Goal: Task Accomplishment & Management: Manage account settings

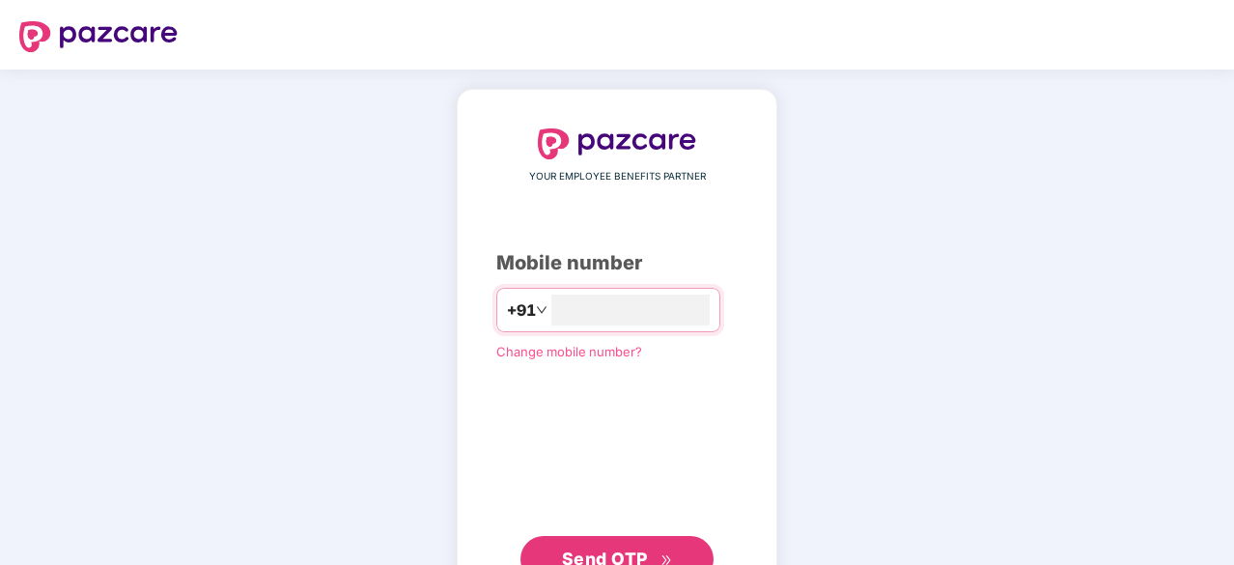
type input "**********"
click at [584, 531] on span "Send OTP" at bounding box center [605, 559] width 86 height 20
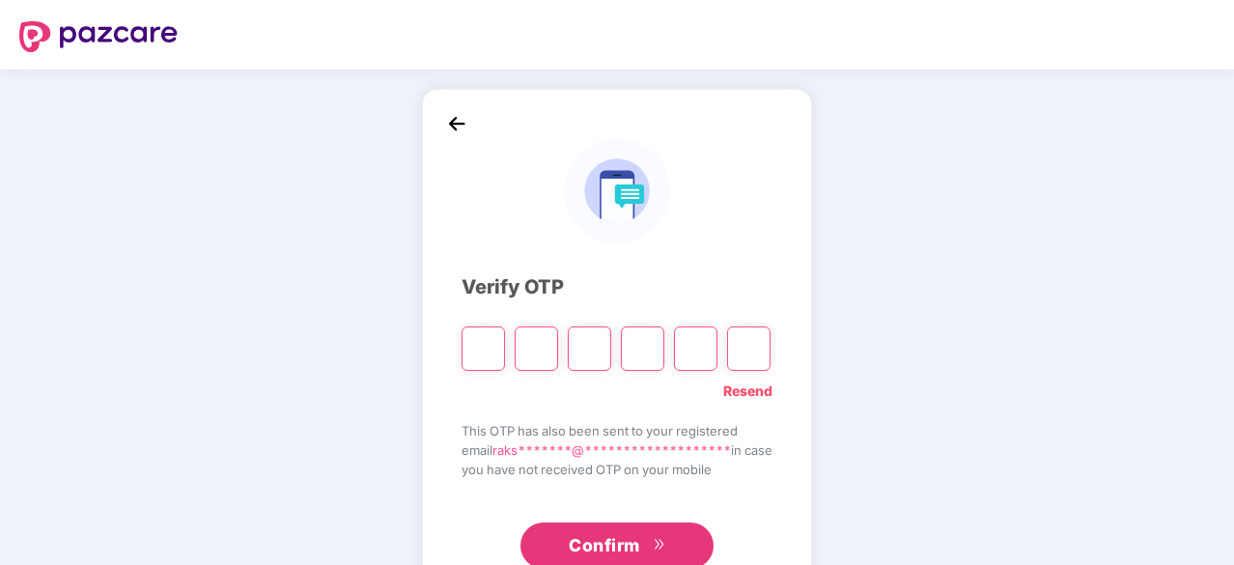
type input "*"
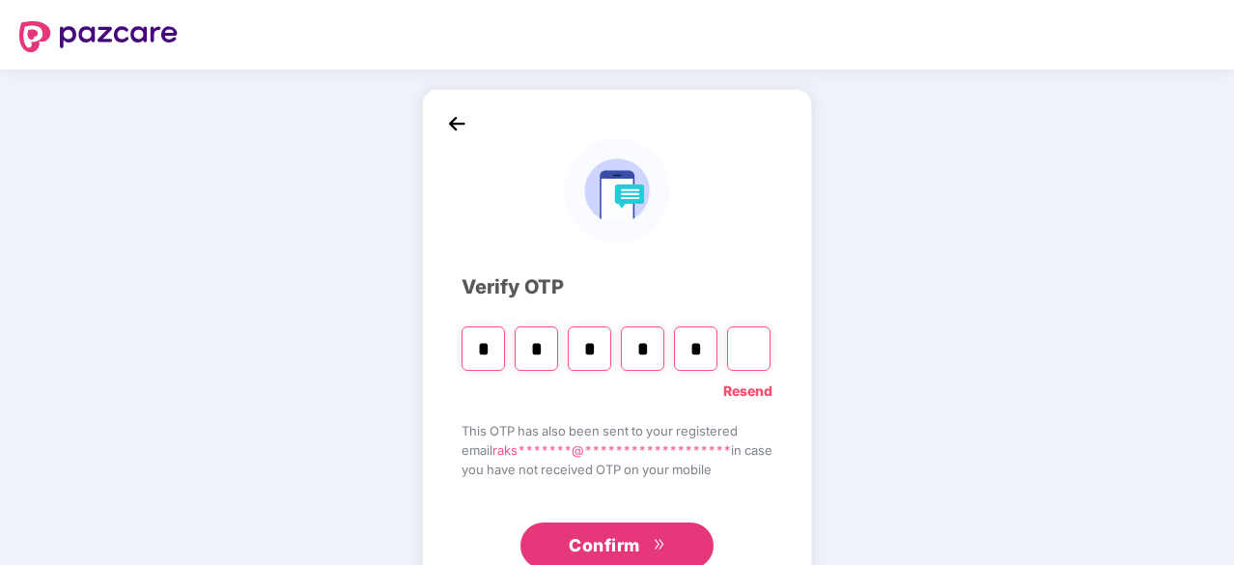
type input "*"
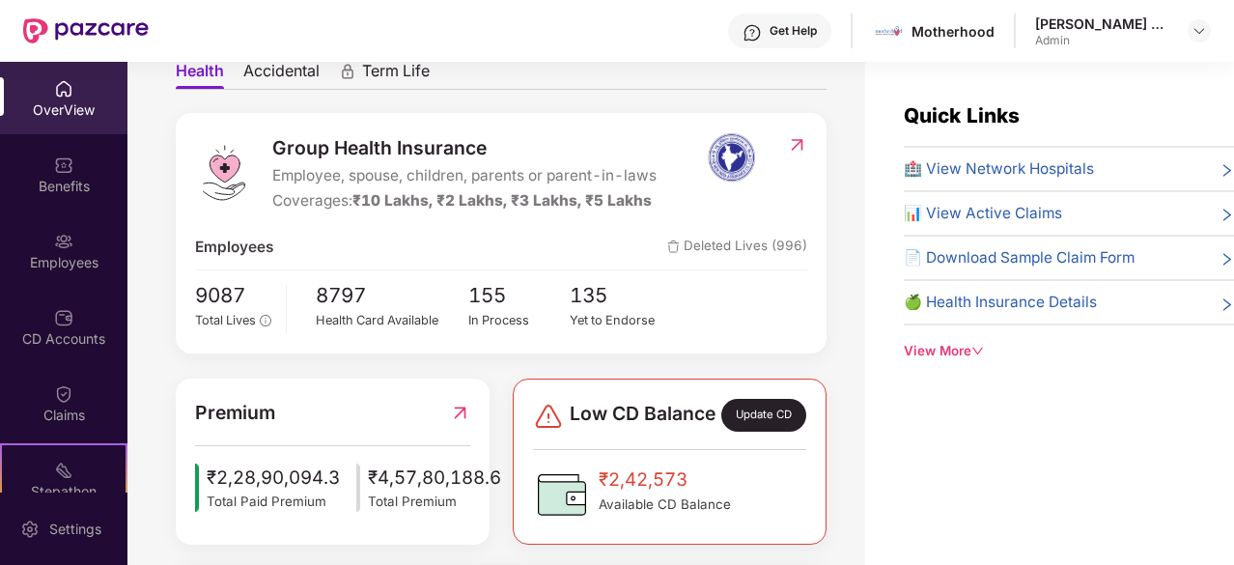
scroll to position [415, 0]
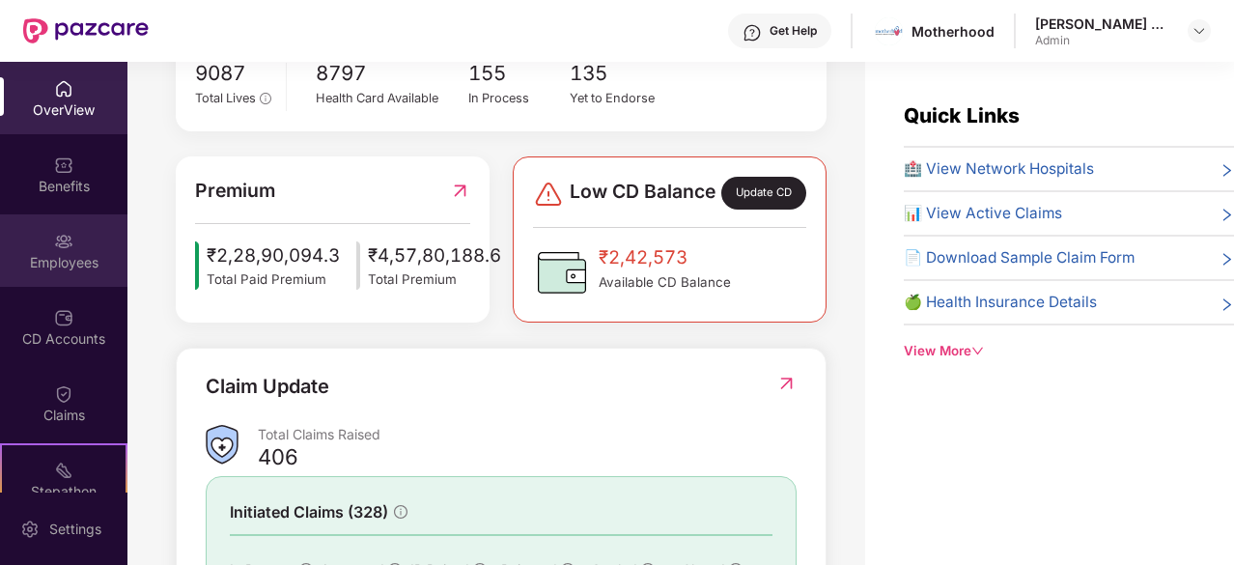
click at [85, 253] on div "Employees" at bounding box center [63, 262] width 127 height 19
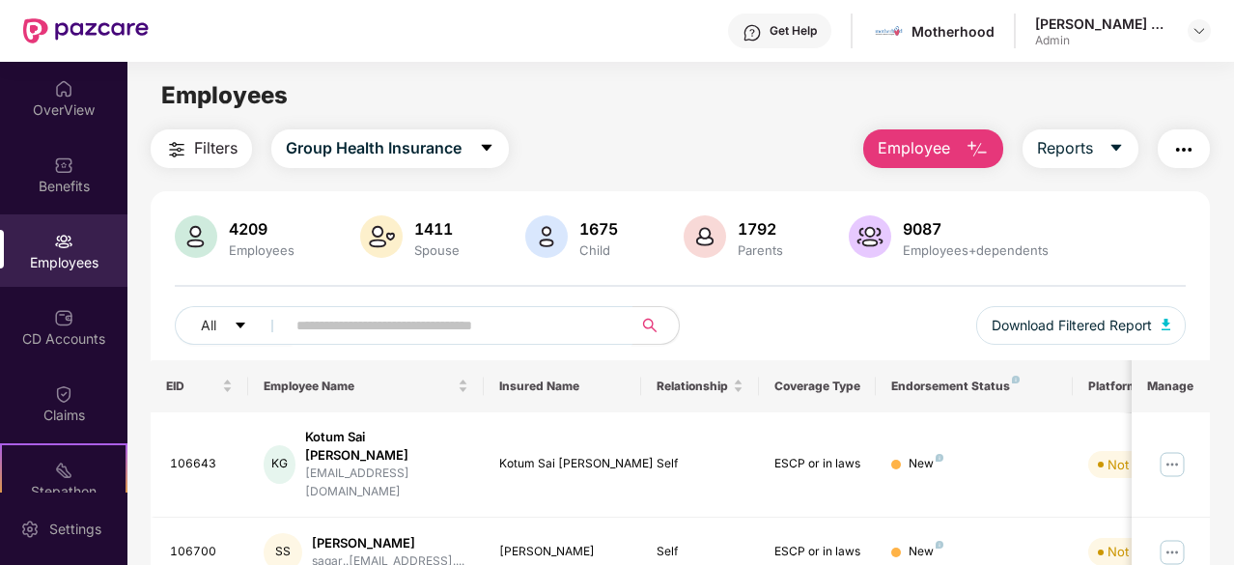
click at [327, 334] on input "text" at bounding box center [451, 325] width 310 height 29
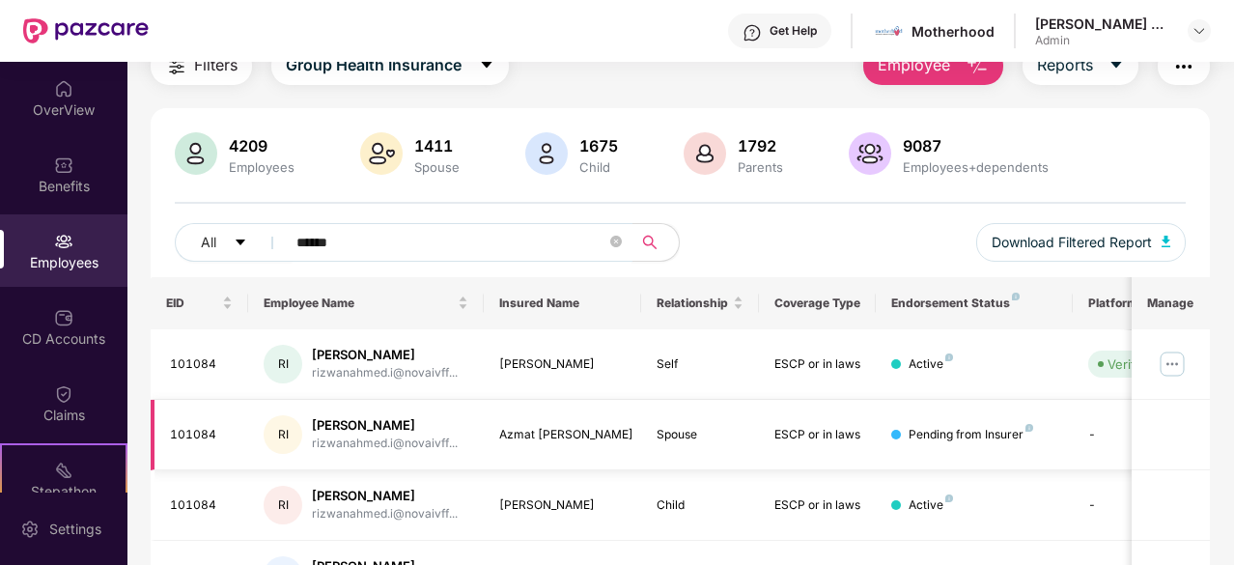
scroll to position [193, 0]
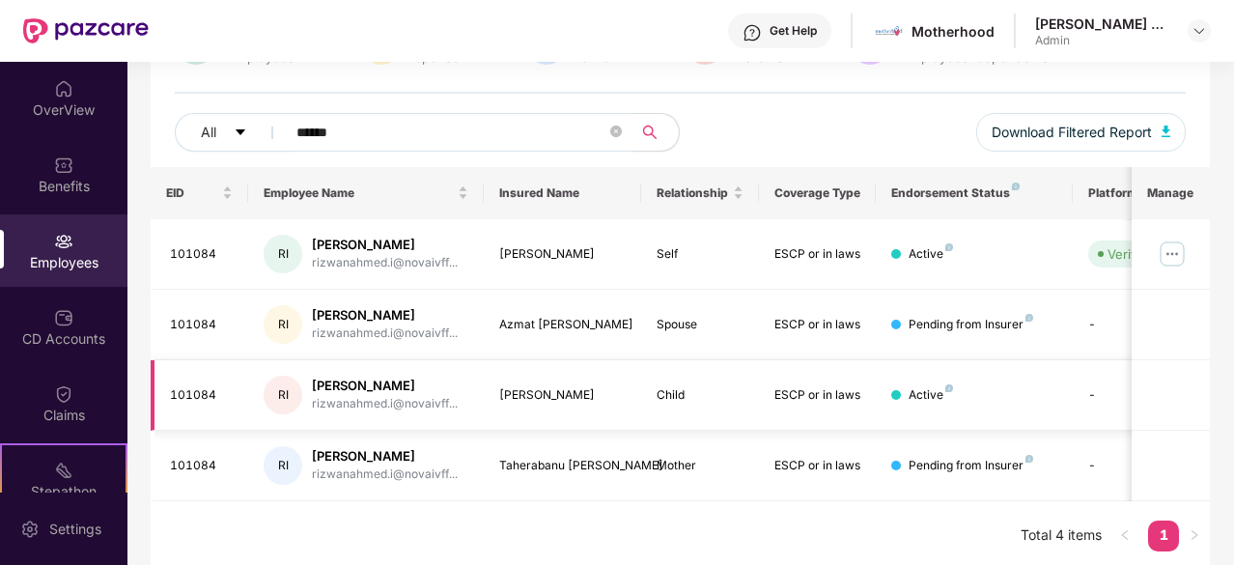
type input "******"
click at [933, 389] on div "Active" at bounding box center [931, 395] width 44 height 18
click at [1170, 250] on img at bounding box center [1172, 254] width 31 height 31
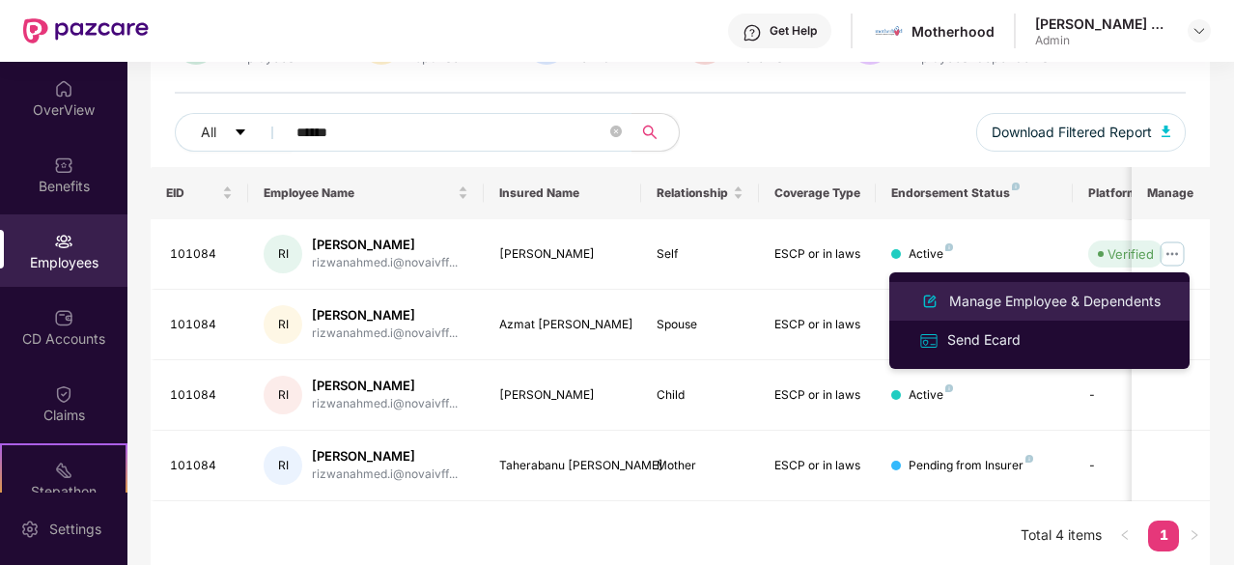
click at [1047, 292] on div "Manage Employee & Dependents" at bounding box center [1054, 301] width 219 height 21
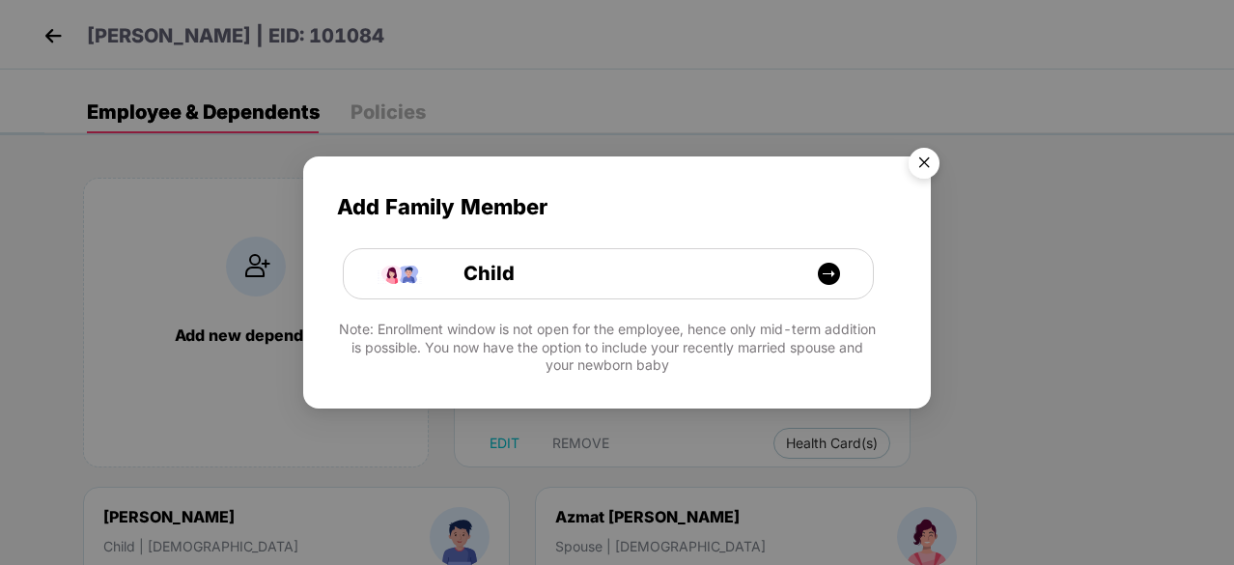
click at [927, 155] on img "Close" at bounding box center [924, 166] width 54 height 54
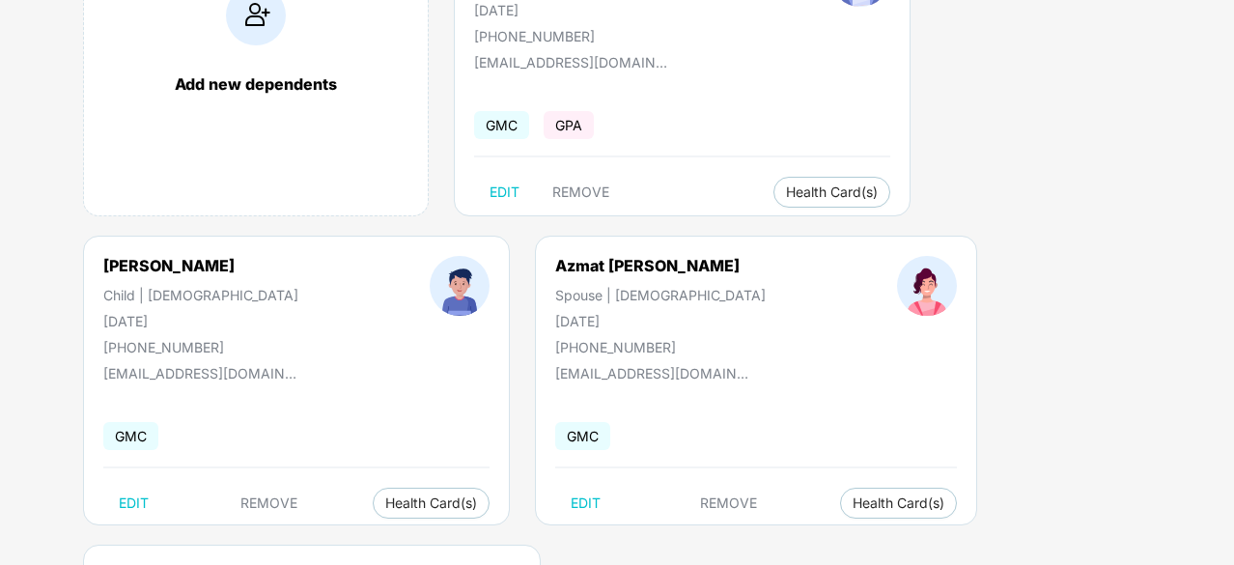
scroll to position [290, 0]
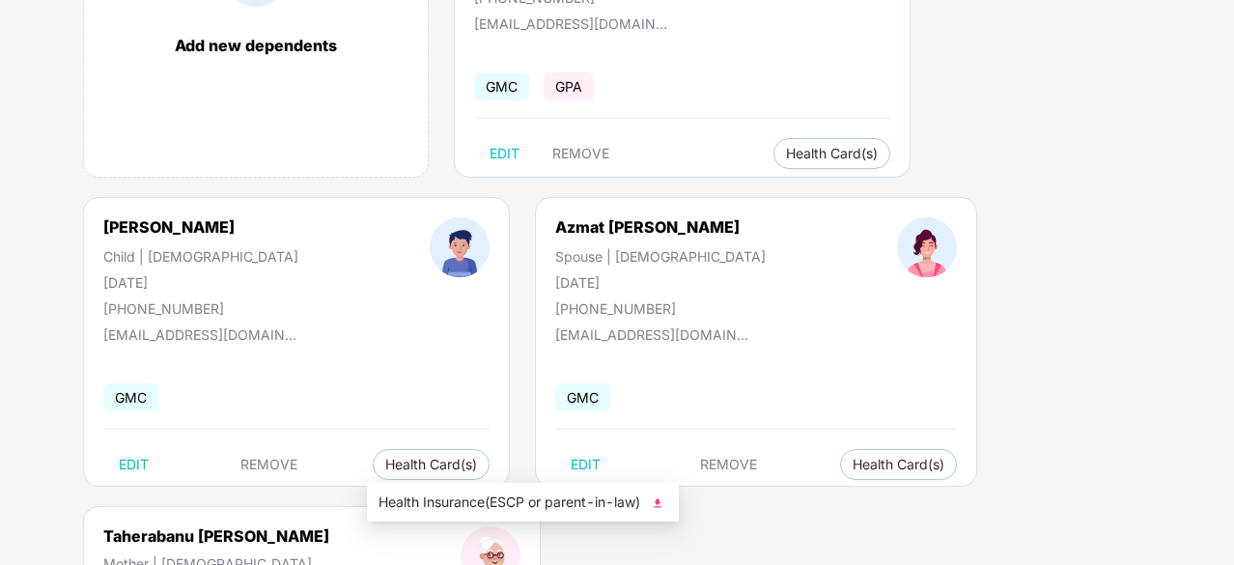
click at [663, 501] on img at bounding box center [657, 502] width 19 height 19
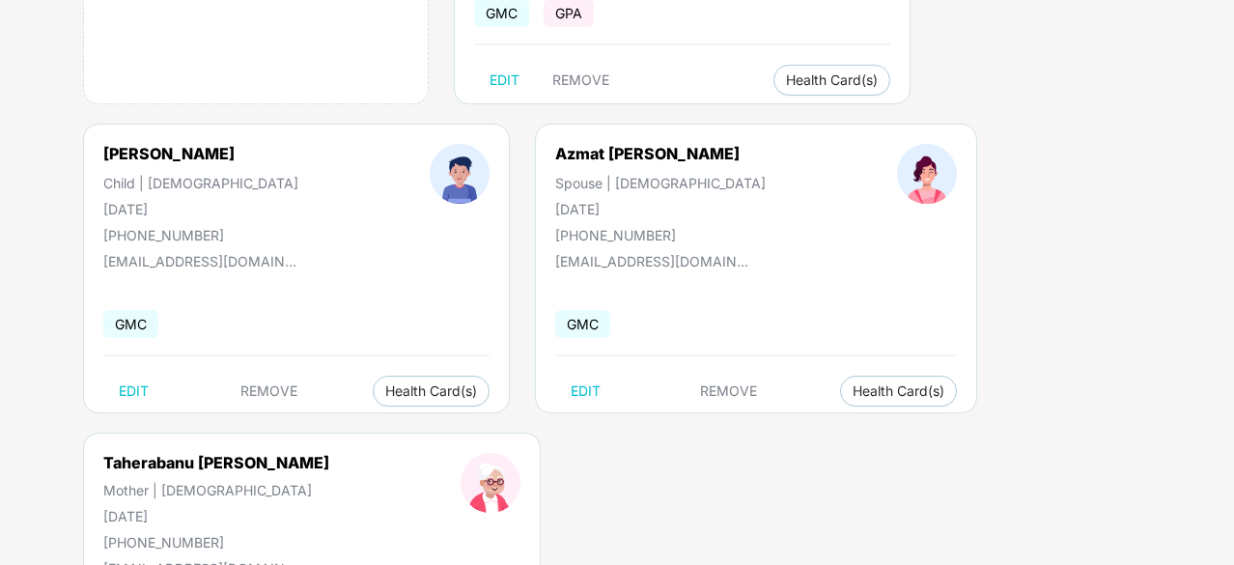
scroll to position [471, 0]
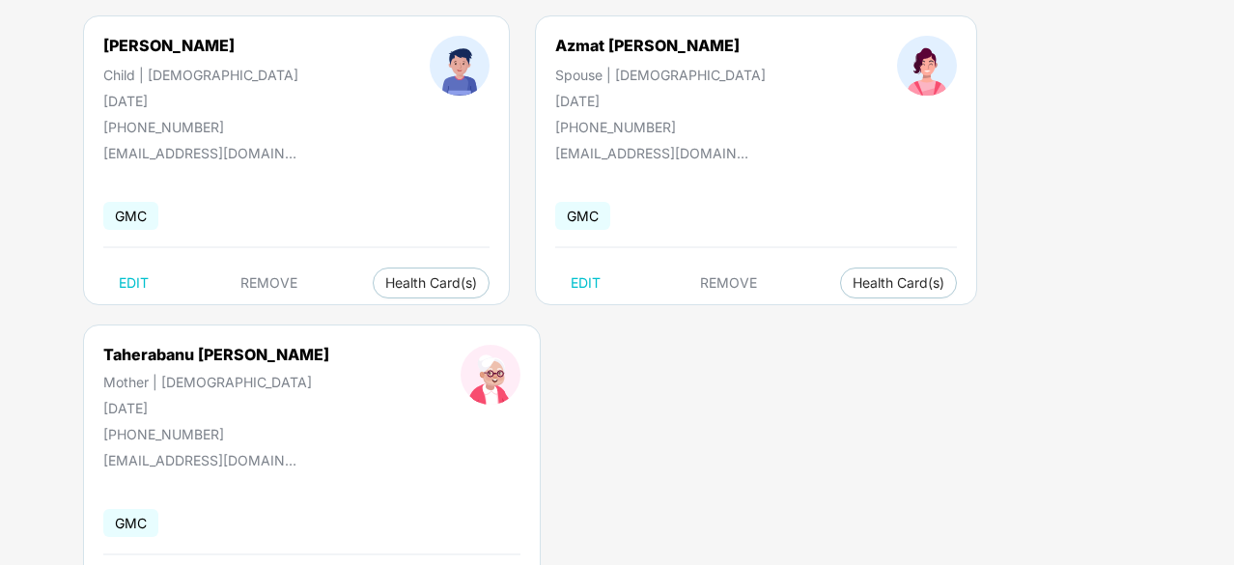
click at [458, 72] on img at bounding box center [460, 66] width 60 height 60
click at [195, 43] on div "[PERSON_NAME]" at bounding box center [168, 45] width 131 height 19
click at [382, 125] on div at bounding box center [459, 85] width 191 height 99
